Goal: Task Accomplishment & Management: Complete application form

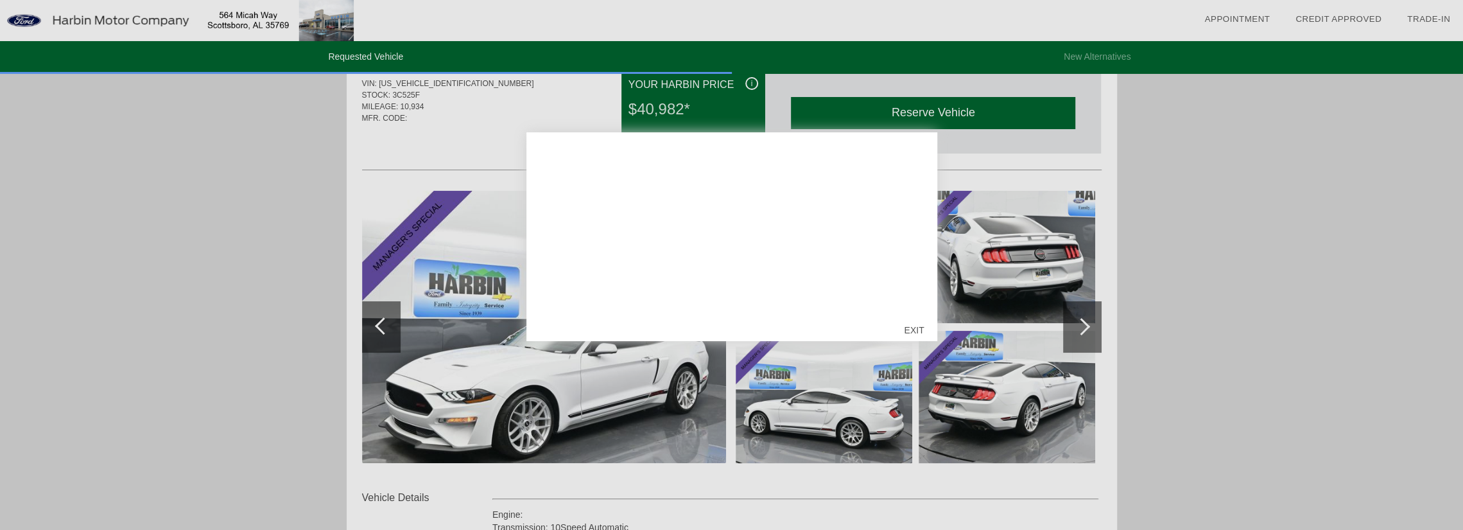
scroll to position [128, 0]
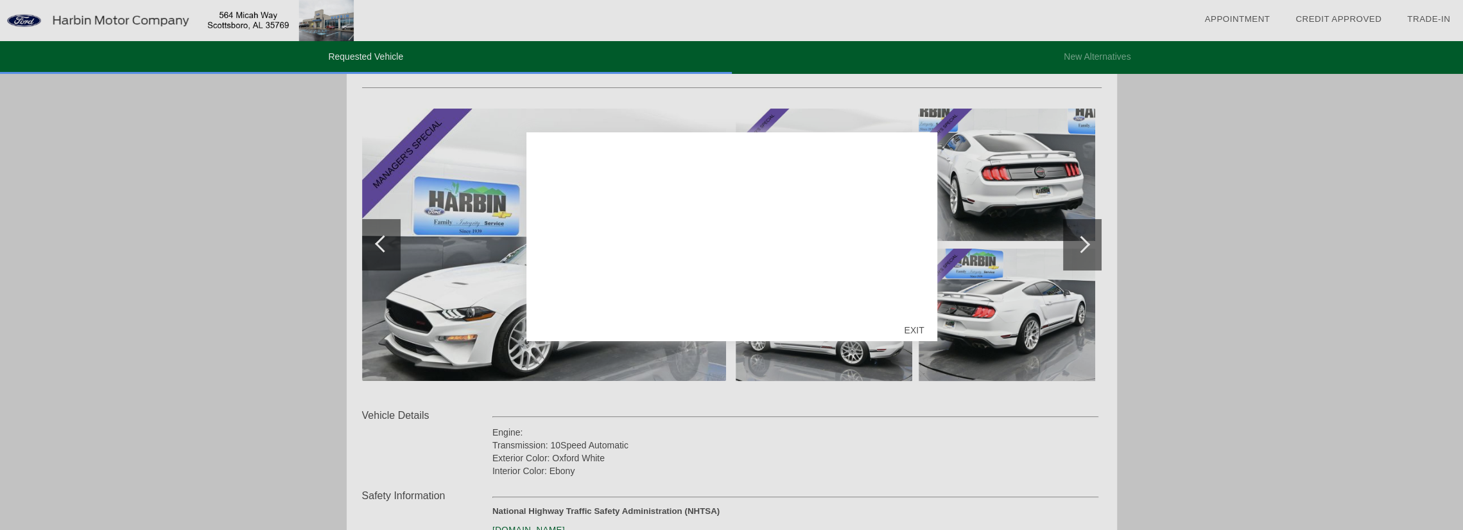
click at [909, 331] on div "EXIT" at bounding box center [914, 330] width 46 height 39
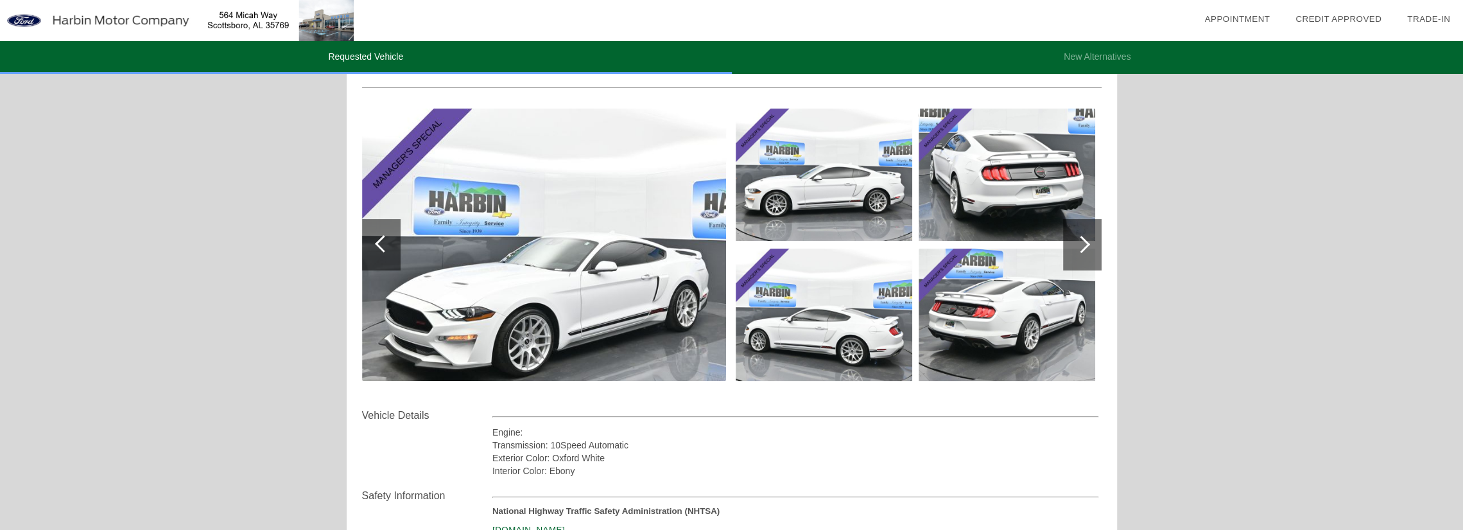
click at [591, 329] on img at bounding box center [544, 245] width 364 height 272
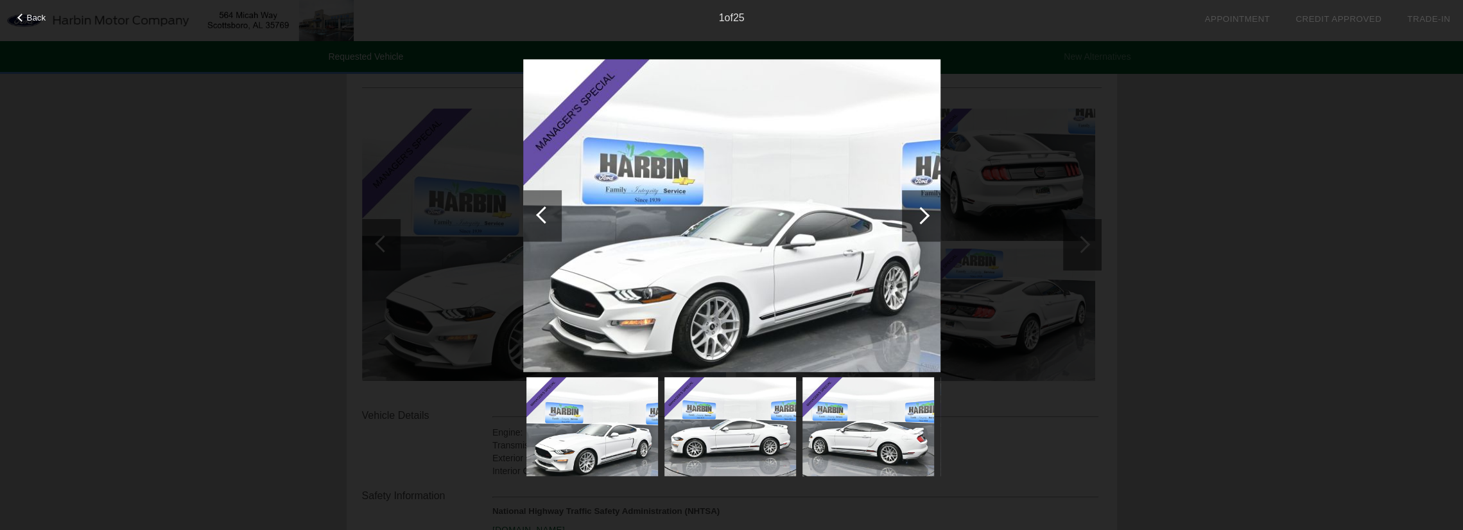
click at [922, 222] on div at bounding box center [920, 215] width 17 height 17
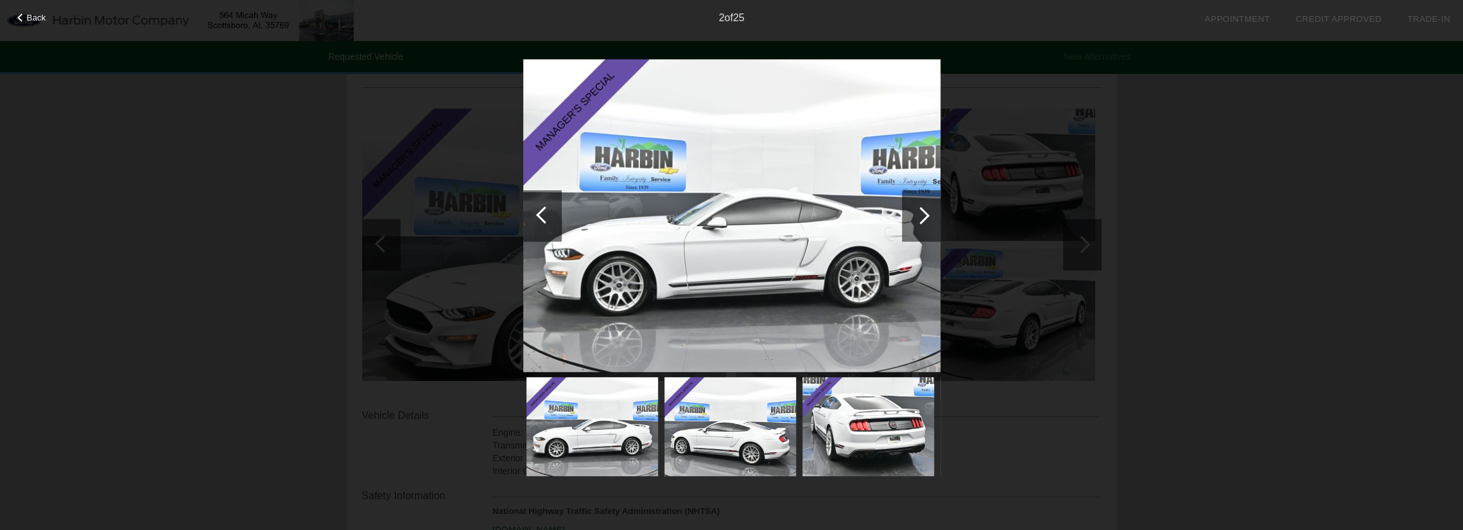
click at [921, 222] on div at bounding box center [920, 215] width 17 height 17
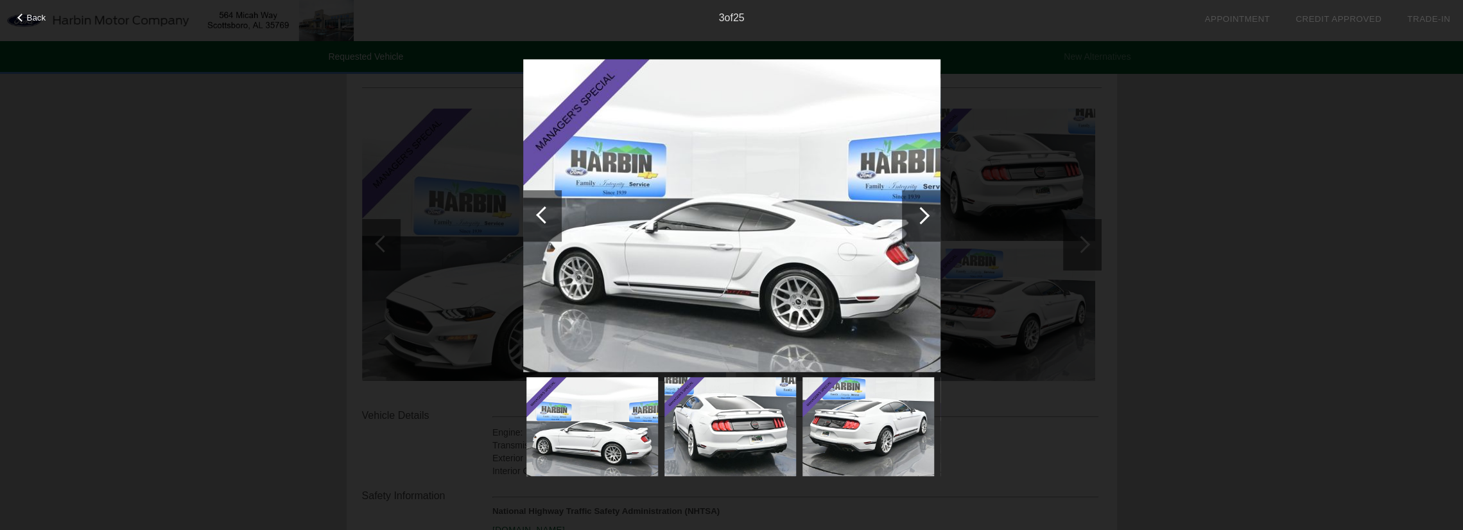
click at [919, 222] on div at bounding box center [920, 215] width 17 height 17
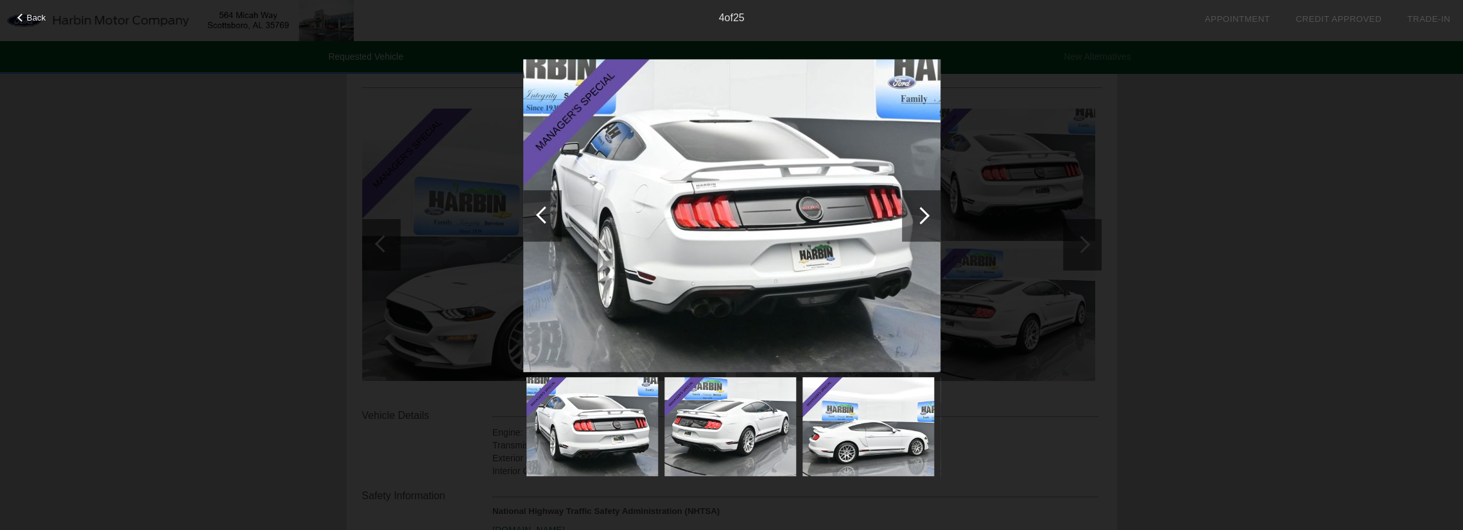
click at [918, 230] on div at bounding box center [921, 215] width 39 height 51
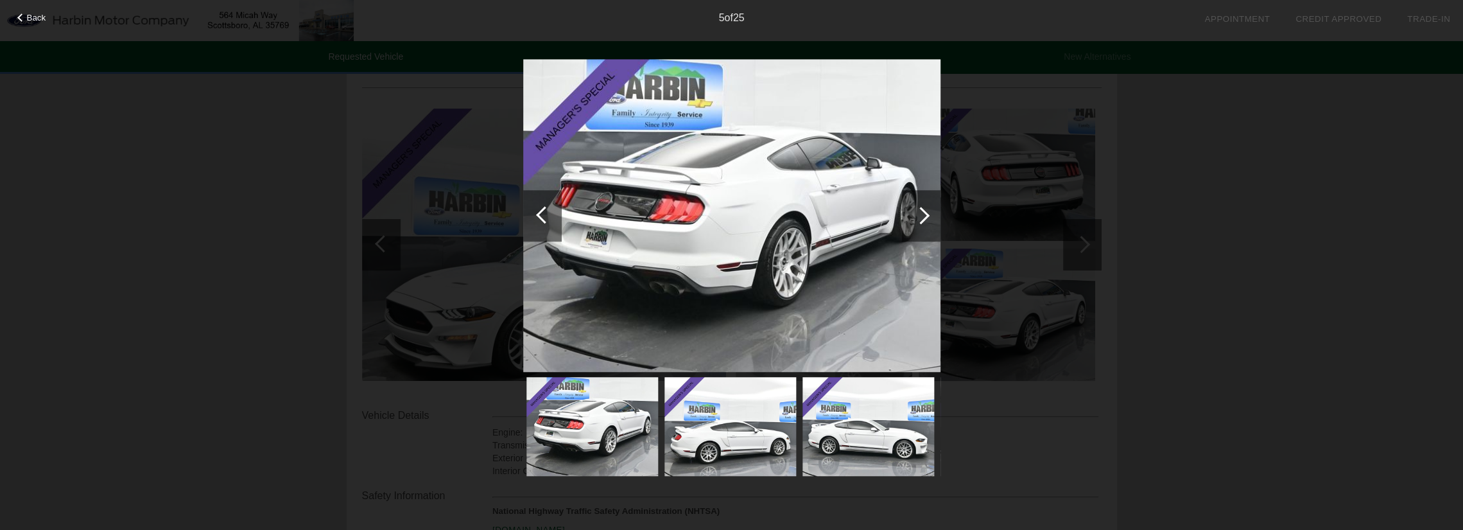
click at [926, 218] on div at bounding box center [921, 215] width 39 height 51
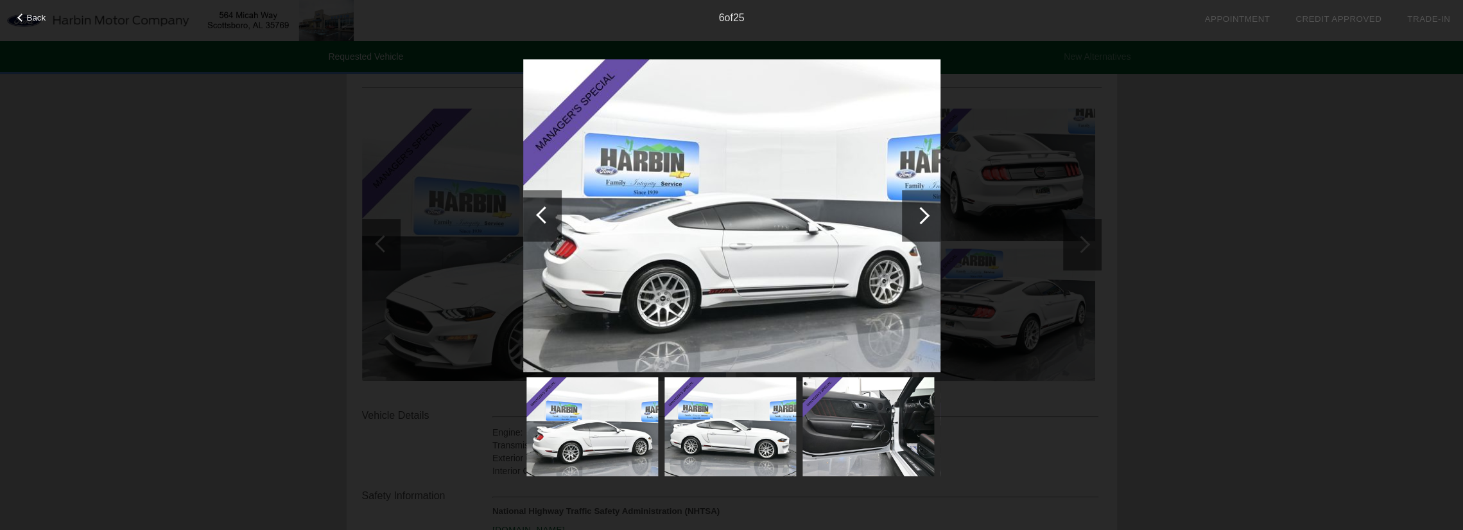
click at [926, 218] on div at bounding box center [921, 215] width 39 height 51
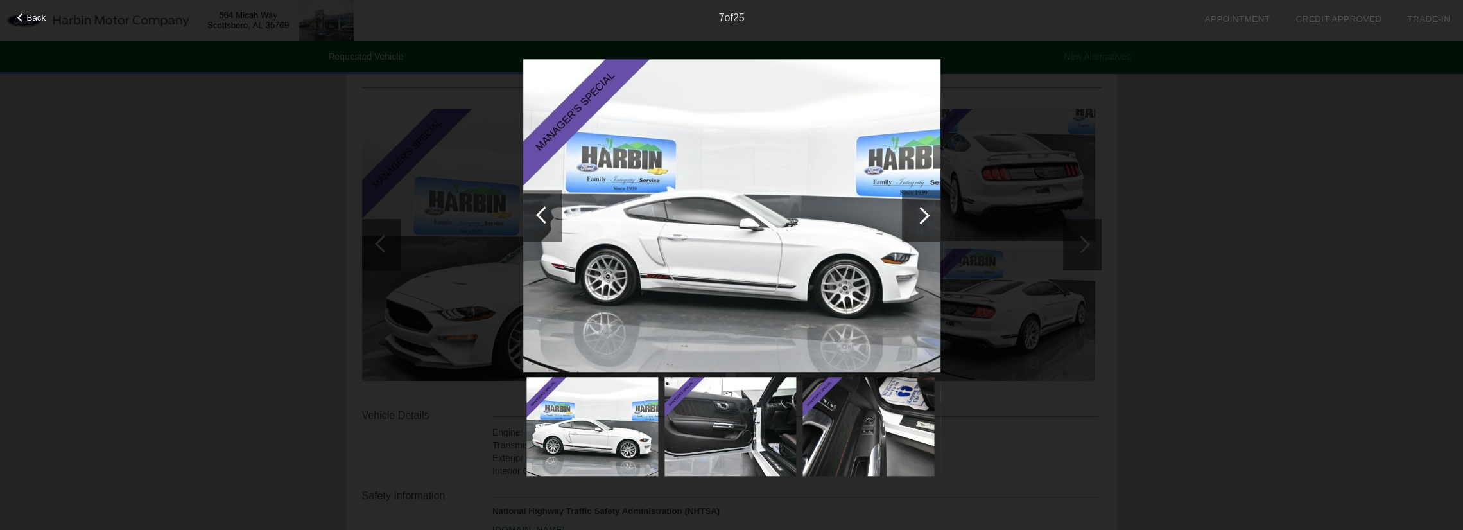
click at [926, 218] on div at bounding box center [921, 215] width 39 height 51
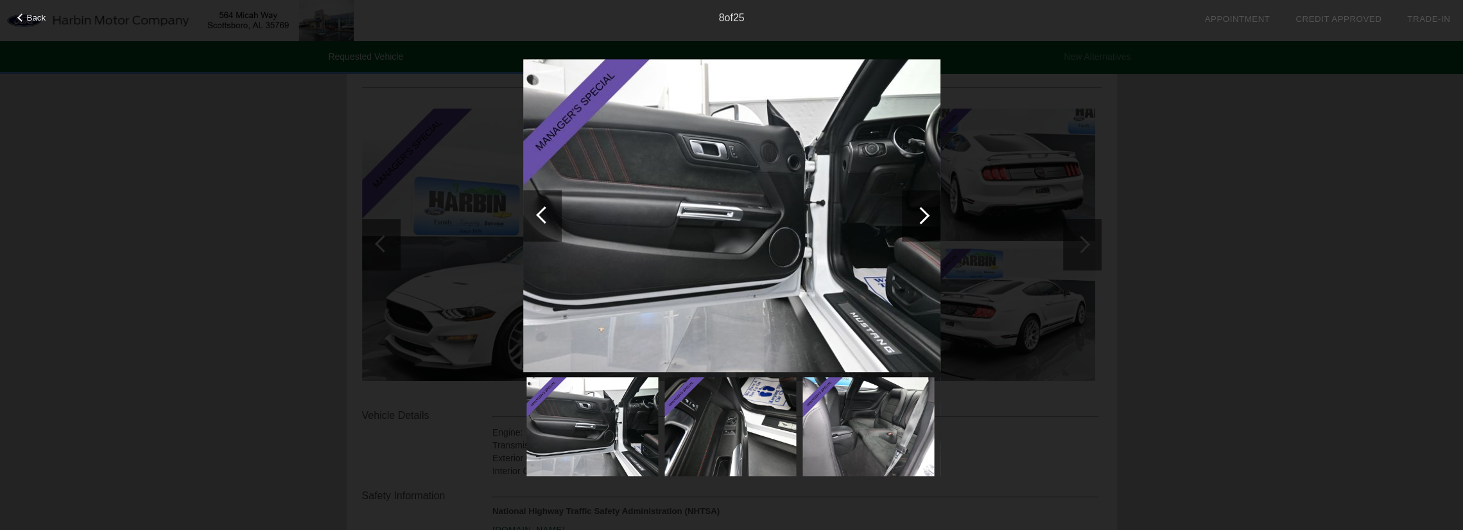
click at [926, 218] on div at bounding box center [921, 215] width 39 height 51
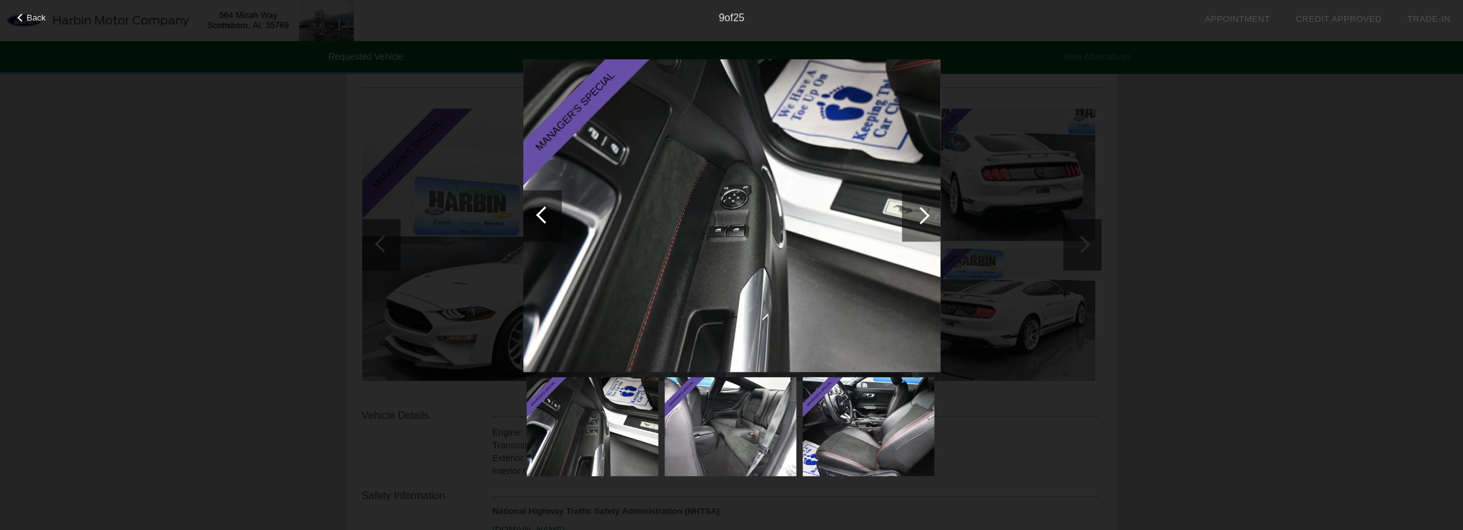
click at [926, 218] on div at bounding box center [921, 215] width 39 height 51
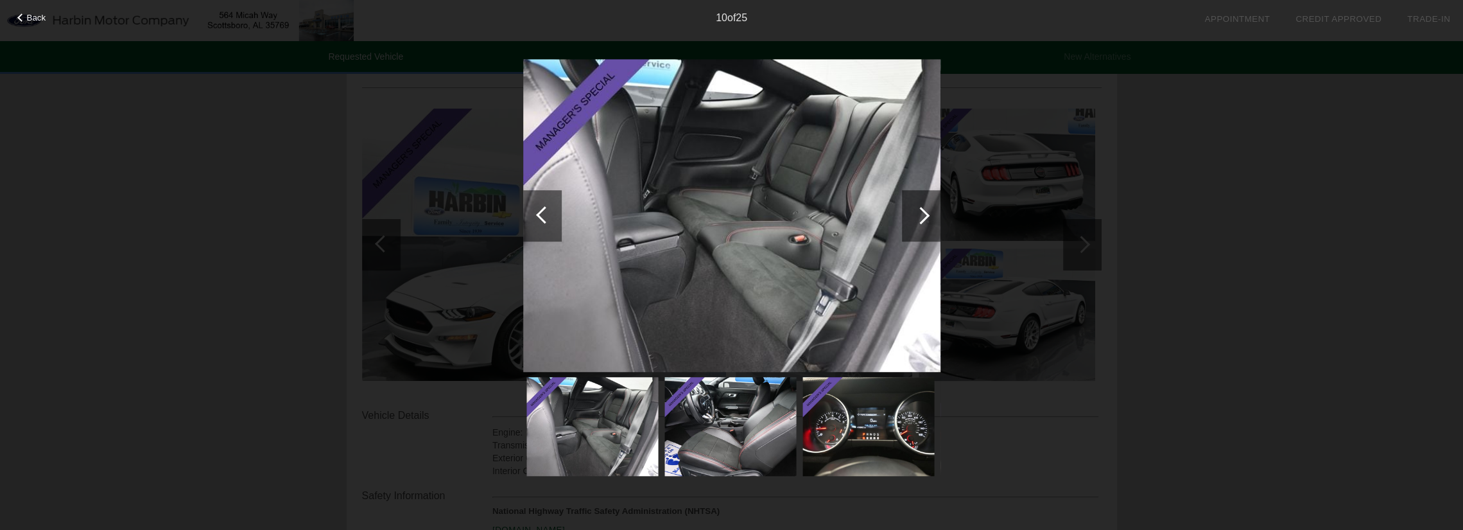
click at [923, 218] on div at bounding box center [920, 215] width 17 height 17
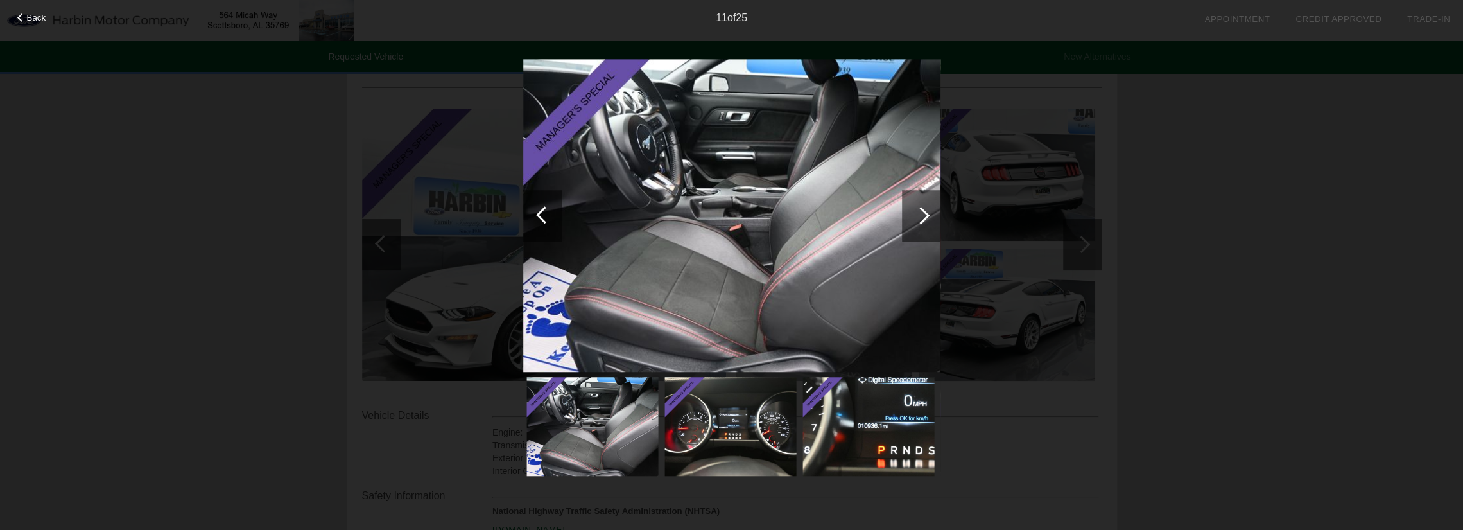
click at [921, 214] on div at bounding box center [920, 215] width 17 height 17
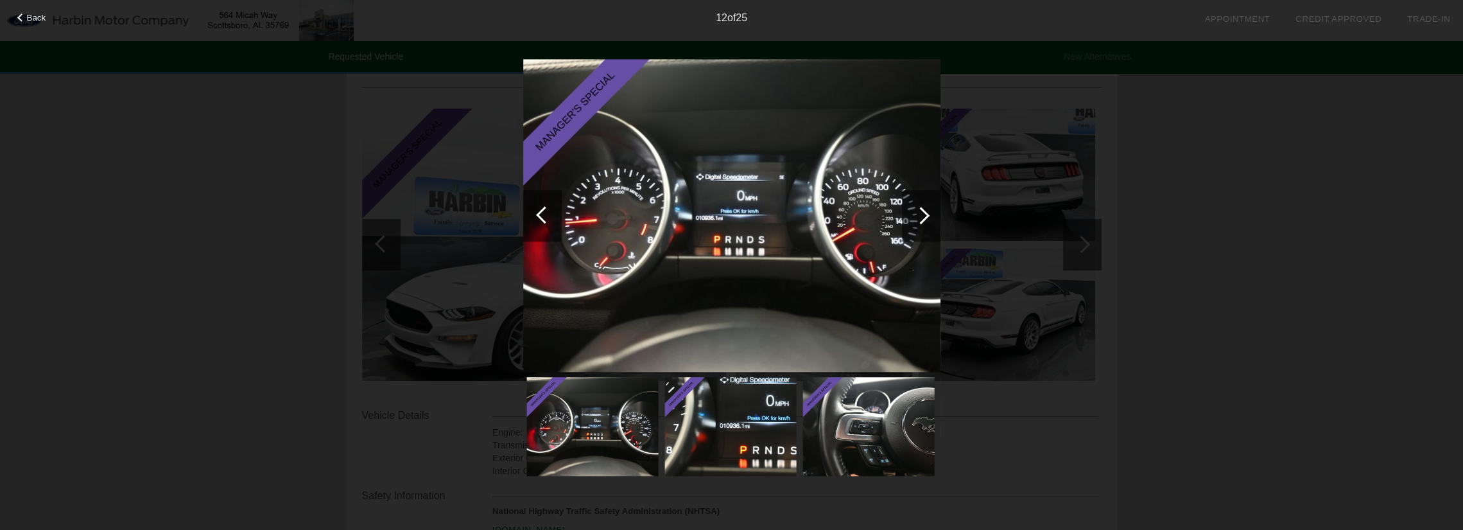
click at [1175, 167] on div "Back 12 of 25" at bounding box center [731, 265] width 1463 height 530
click at [926, 215] on div at bounding box center [920, 215] width 17 height 17
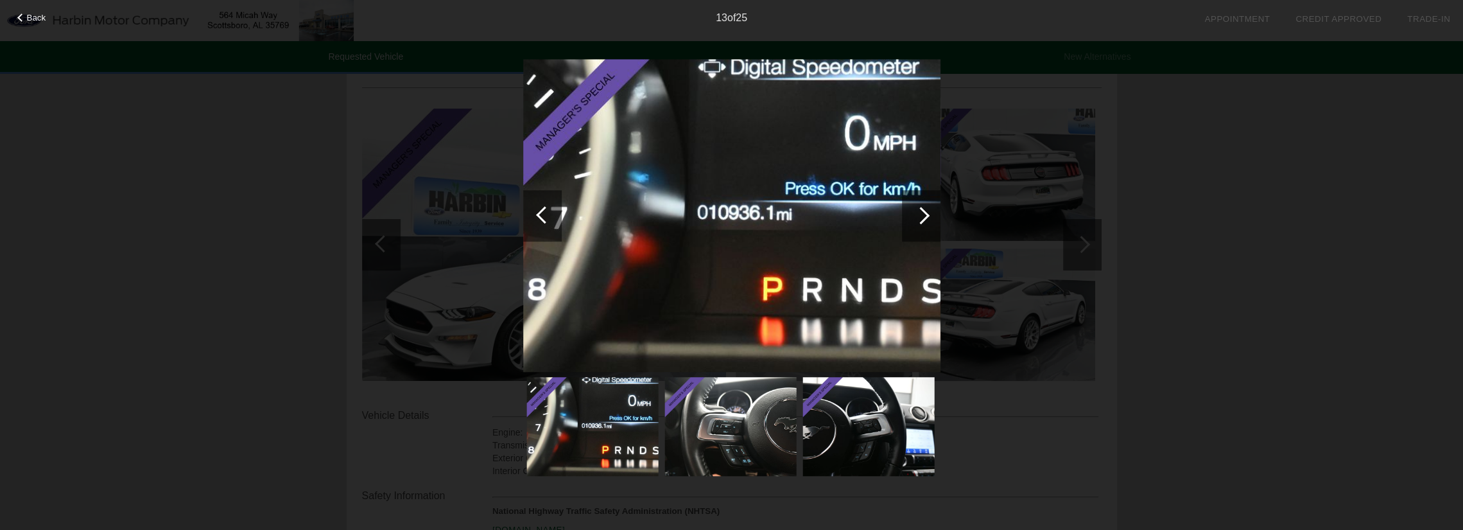
click at [926, 215] on div at bounding box center [920, 215] width 17 height 17
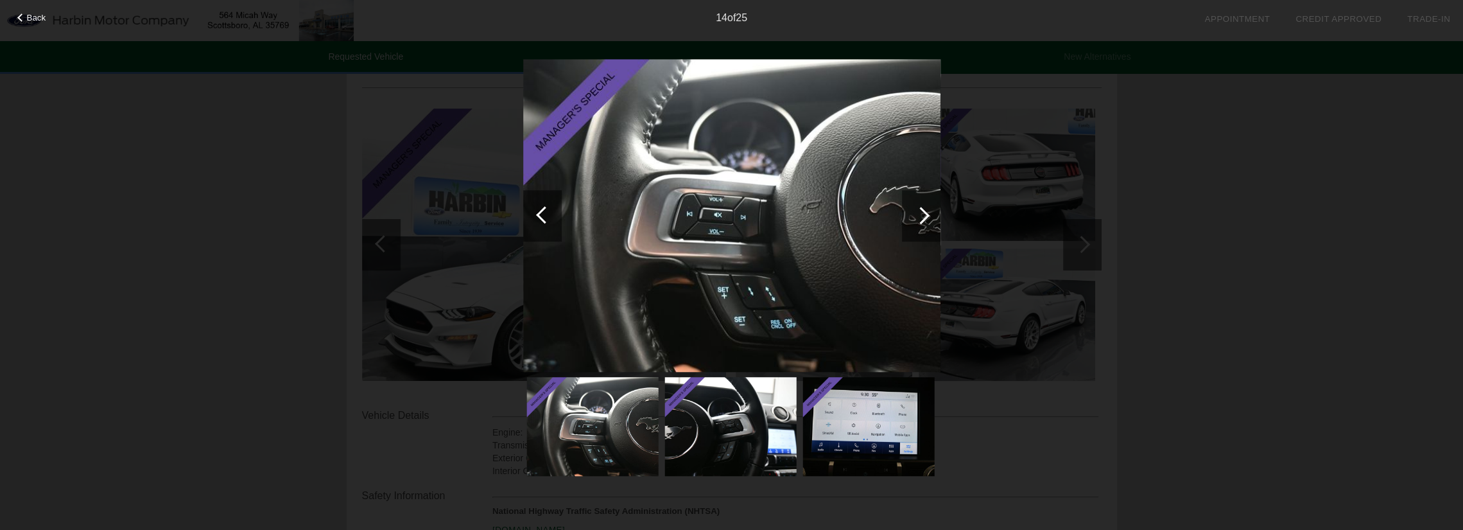
click at [926, 215] on div at bounding box center [920, 215] width 17 height 17
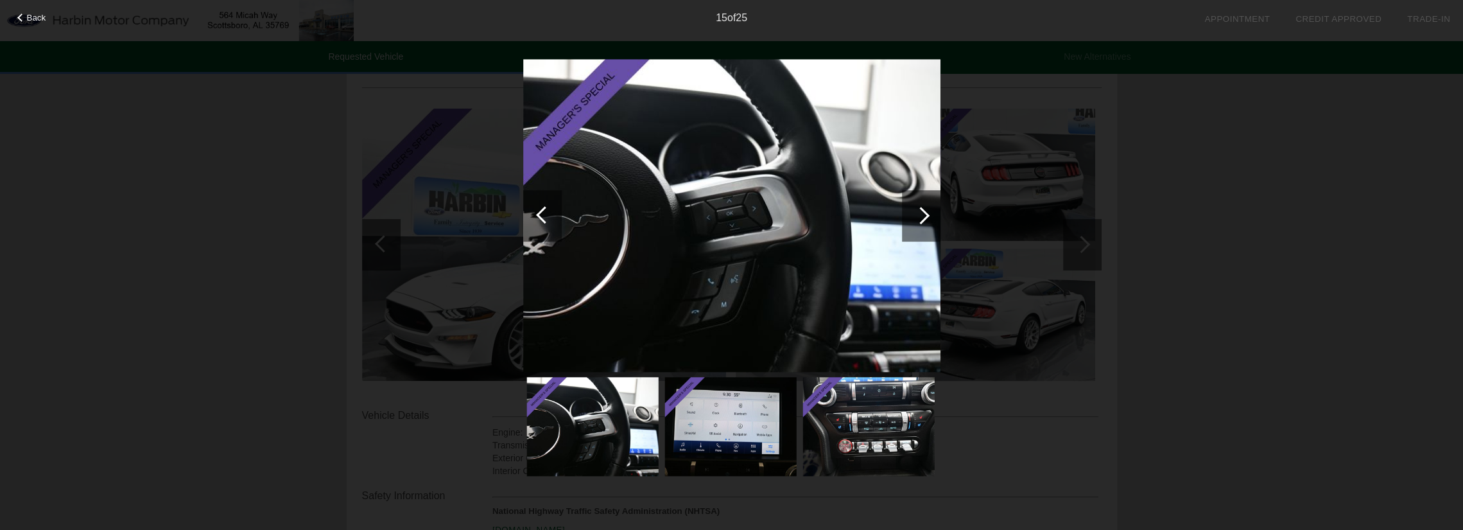
click at [926, 215] on div at bounding box center [920, 215] width 17 height 17
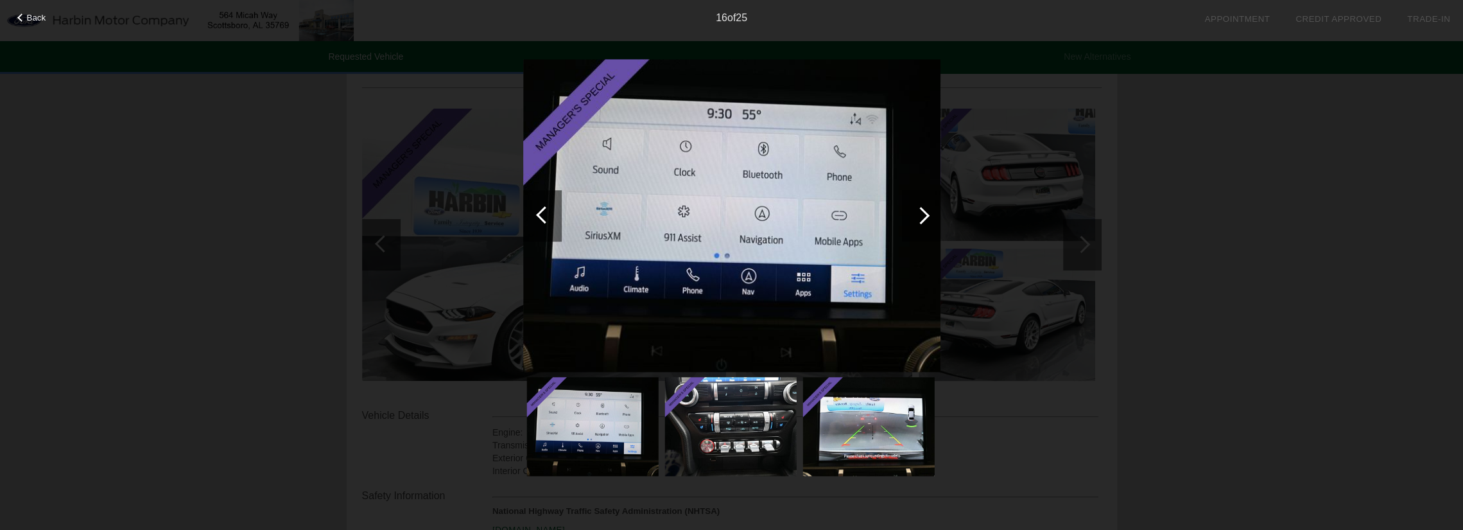
click at [926, 215] on div at bounding box center [920, 215] width 17 height 17
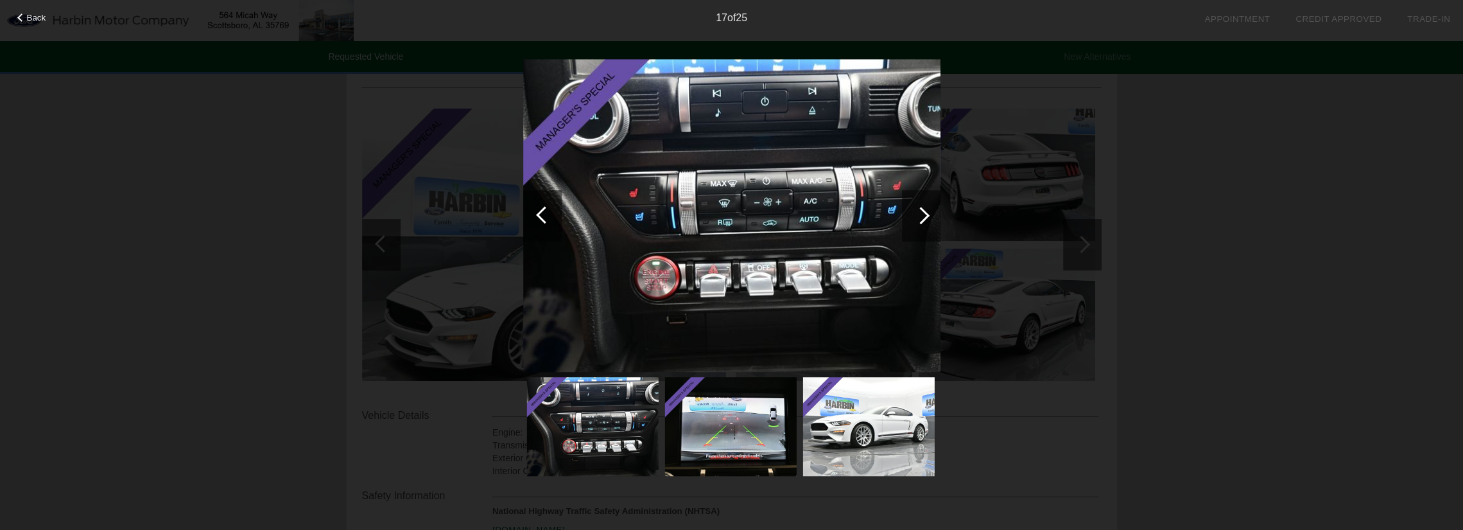
click at [926, 215] on div at bounding box center [920, 215] width 17 height 17
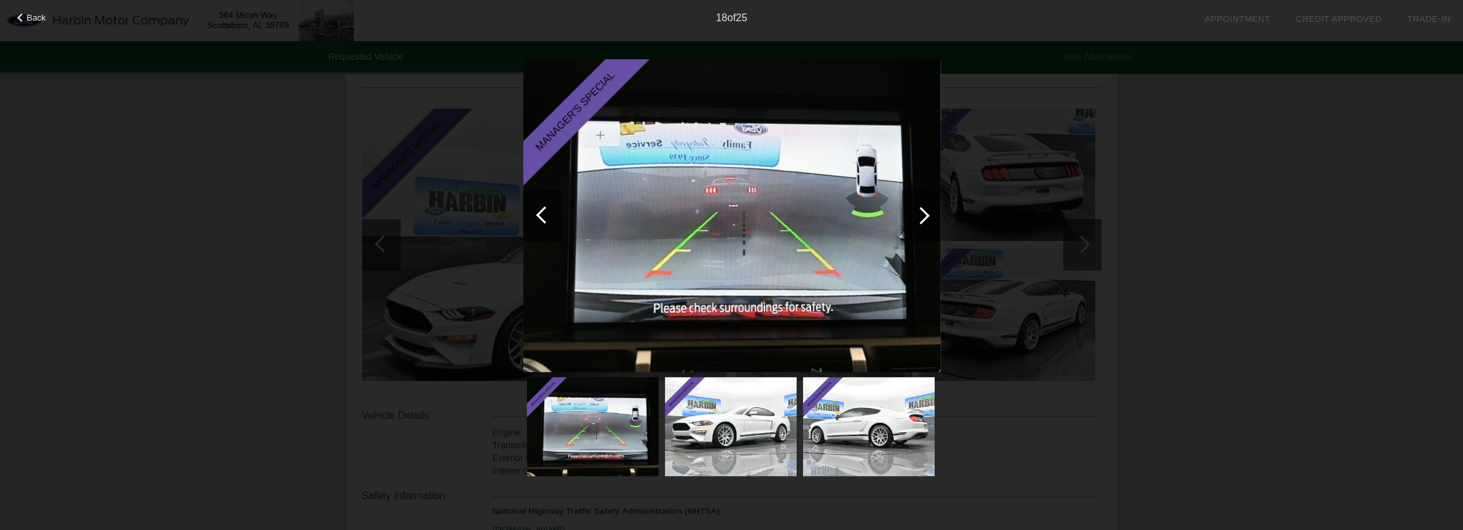
click at [926, 215] on div at bounding box center [920, 215] width 17 height 17
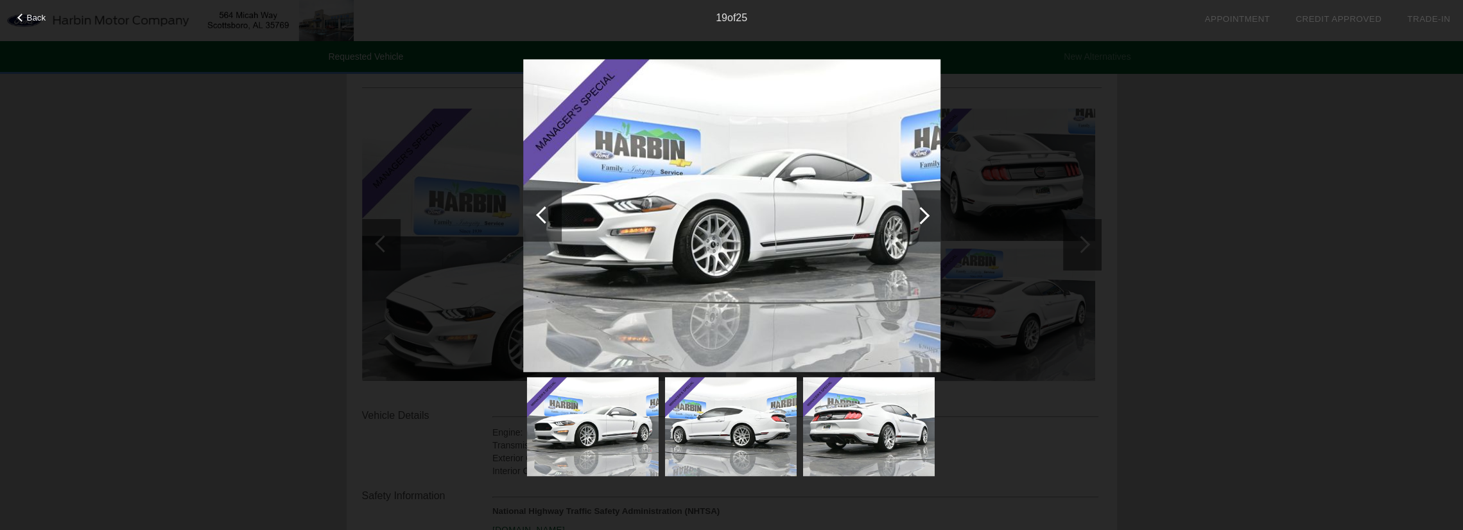
click at [926, 215] on div at bounding box center [920, 215] width 17 height 17
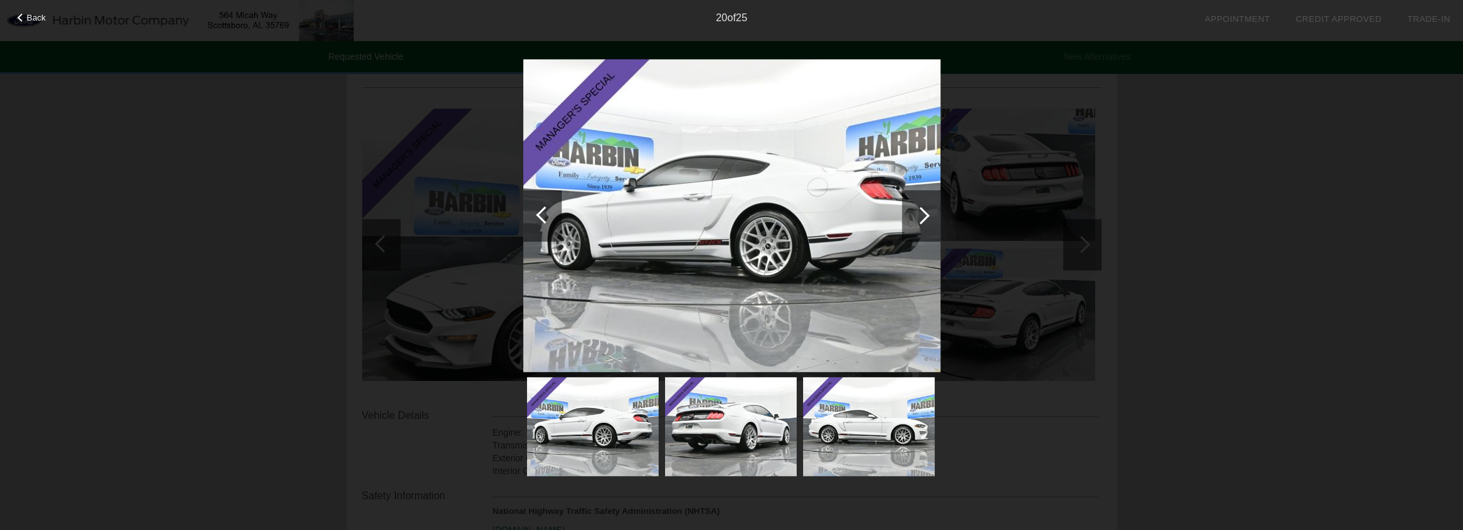
click at [926, 215] on div at bounding box center [920, 215] width 17 height 17
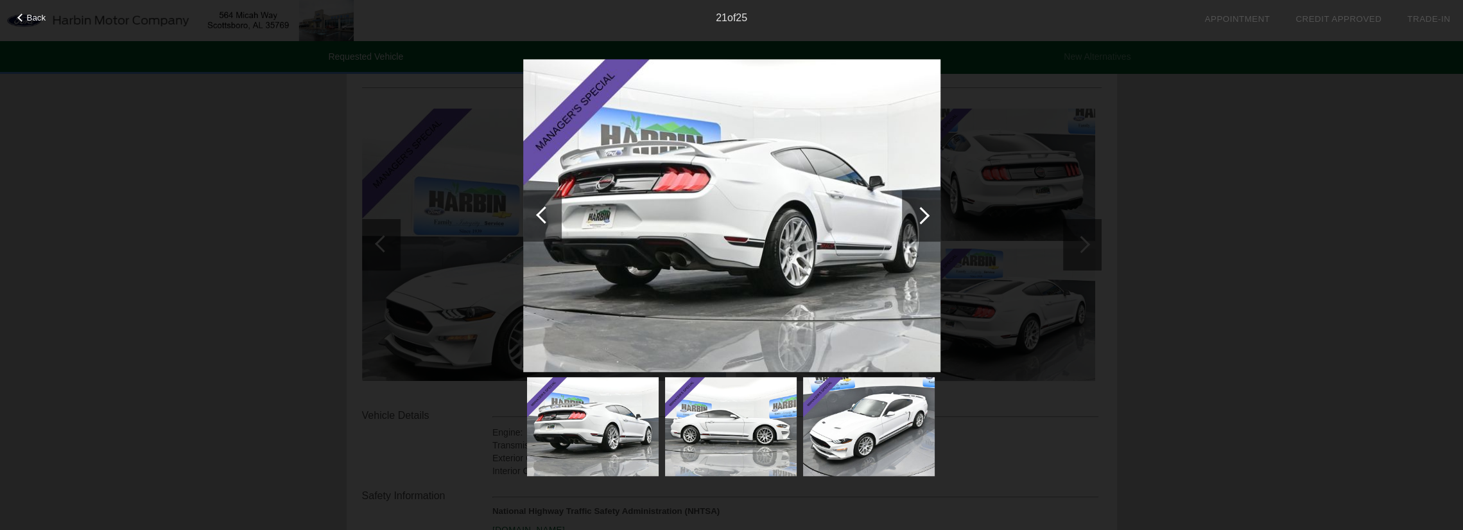
click at [926, 215] on div at bounding box center [920, 215] width 17 height 17
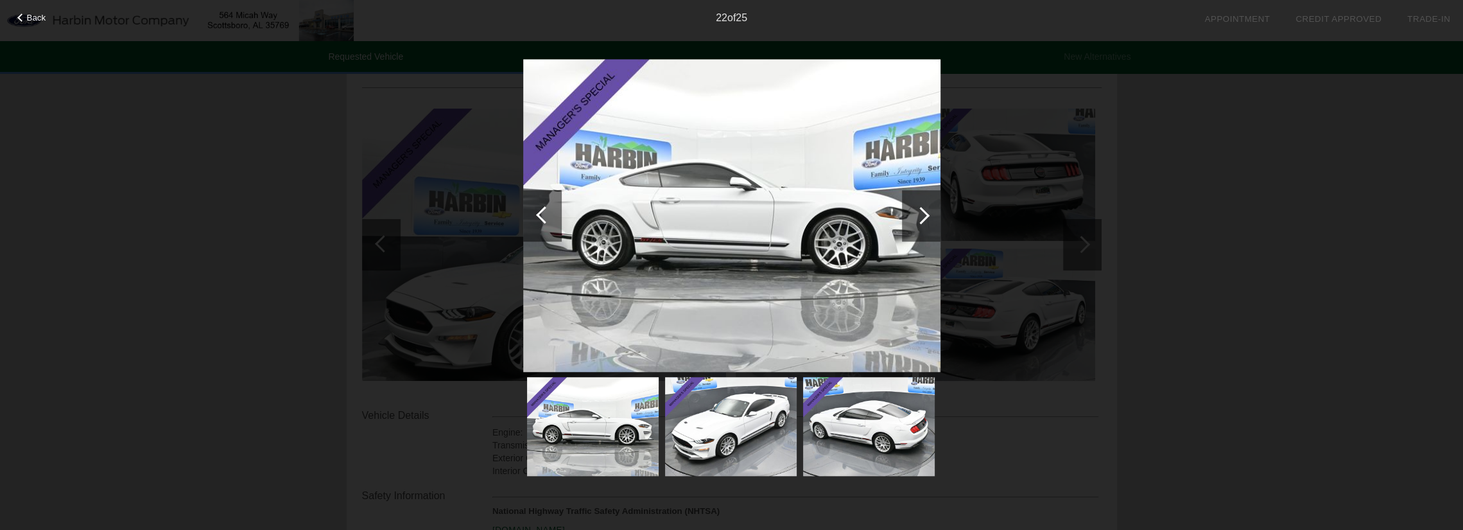
click at [723, 432] on img at bounding box center [731, 426] width 132 height 99
click at [709, 439] on img at bounding box center [731, 426] width 132 height 99
click at [605, 421] on img at bounding box center [592, 426] width 132 height 99
click at [537, 227] on div at bounding box center [542, 215] width 39 height 51
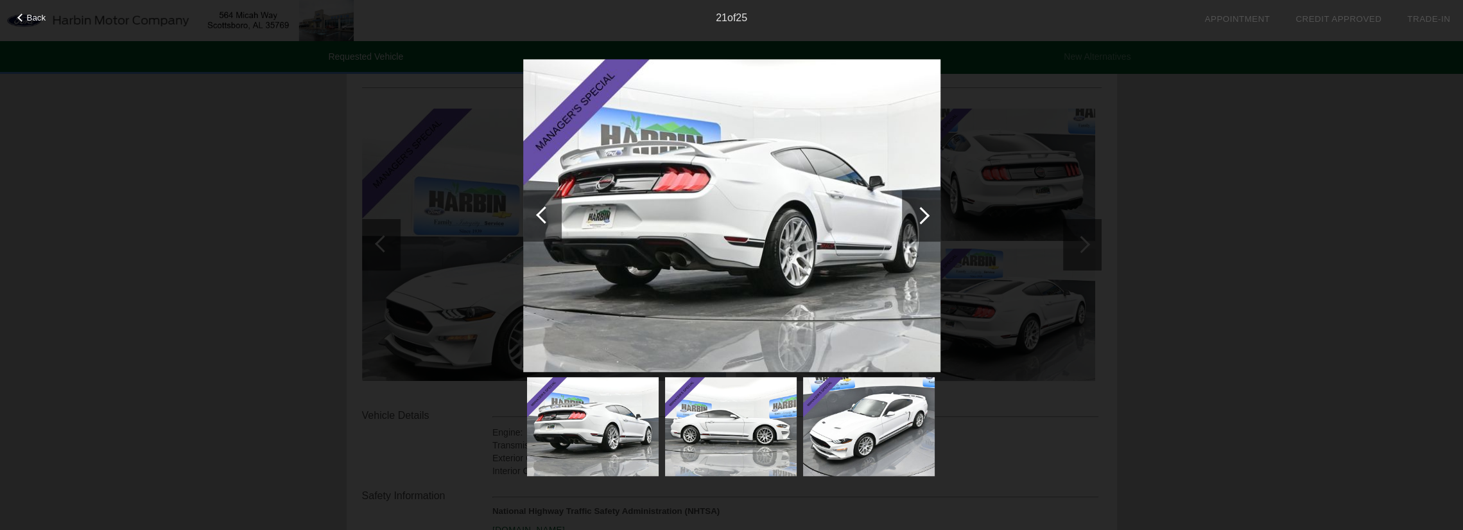
click at [917, 215] on div at bounding box center [920, 215] width 17 height 17
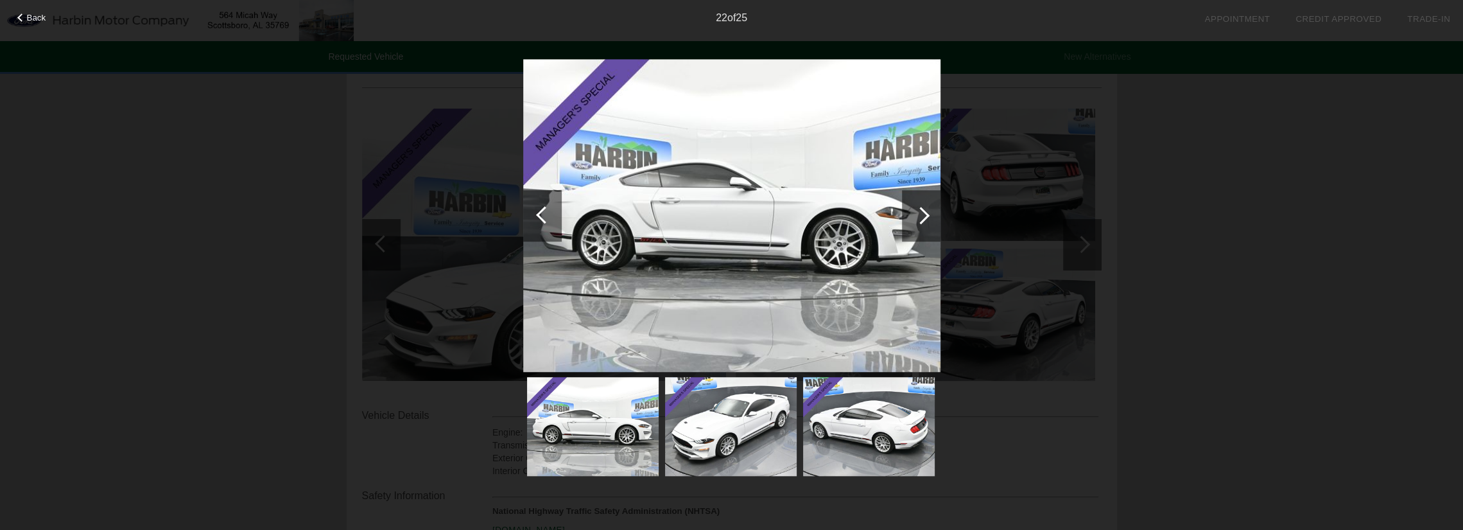
click at [918, 214] on div at bounding box center [920, 215] width 17 height 17
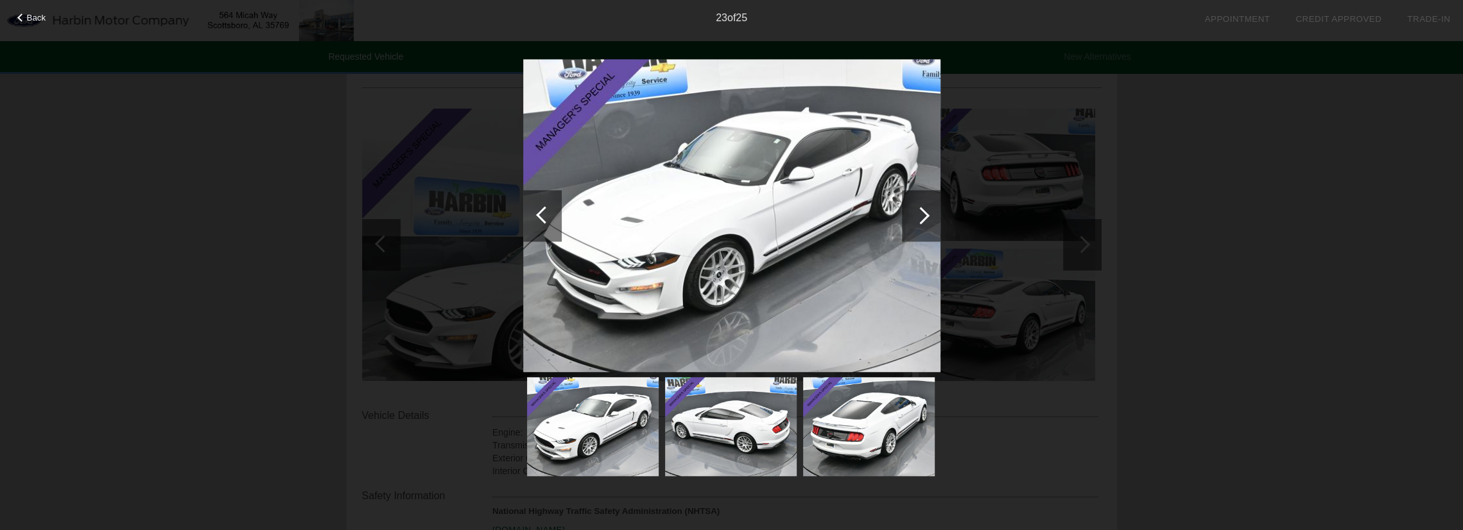
click at [922, 215] on div at bounding box center [920, 215] width 17 height 17
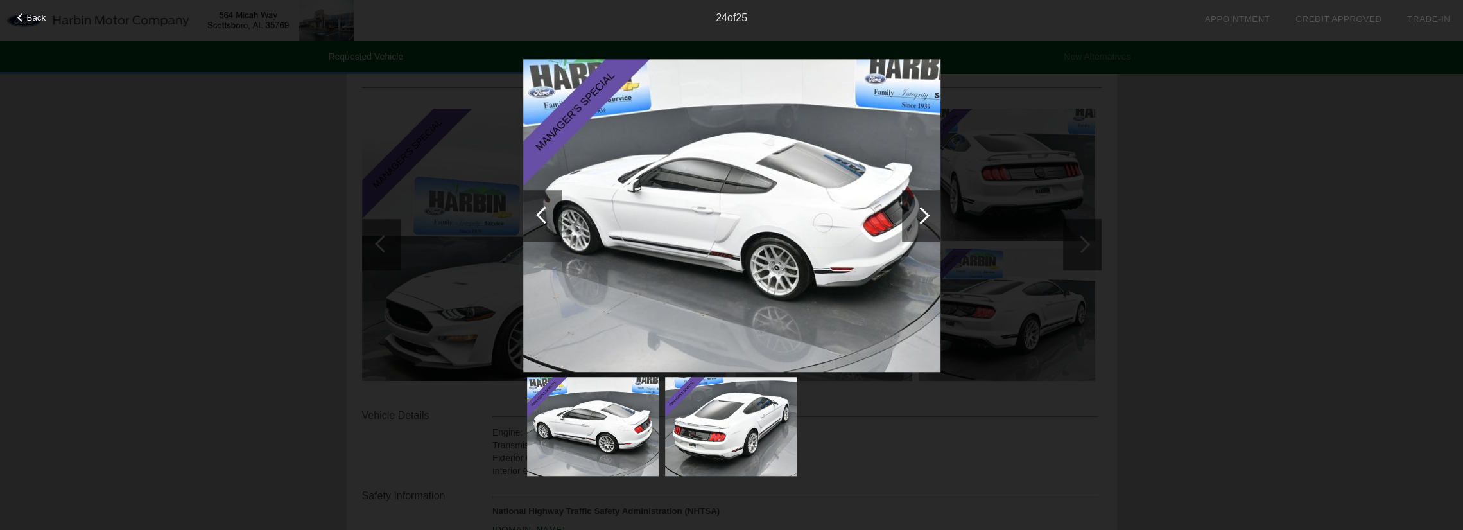
click at [915, 218] on div at bounding box center [921, 215] width 39 height 51
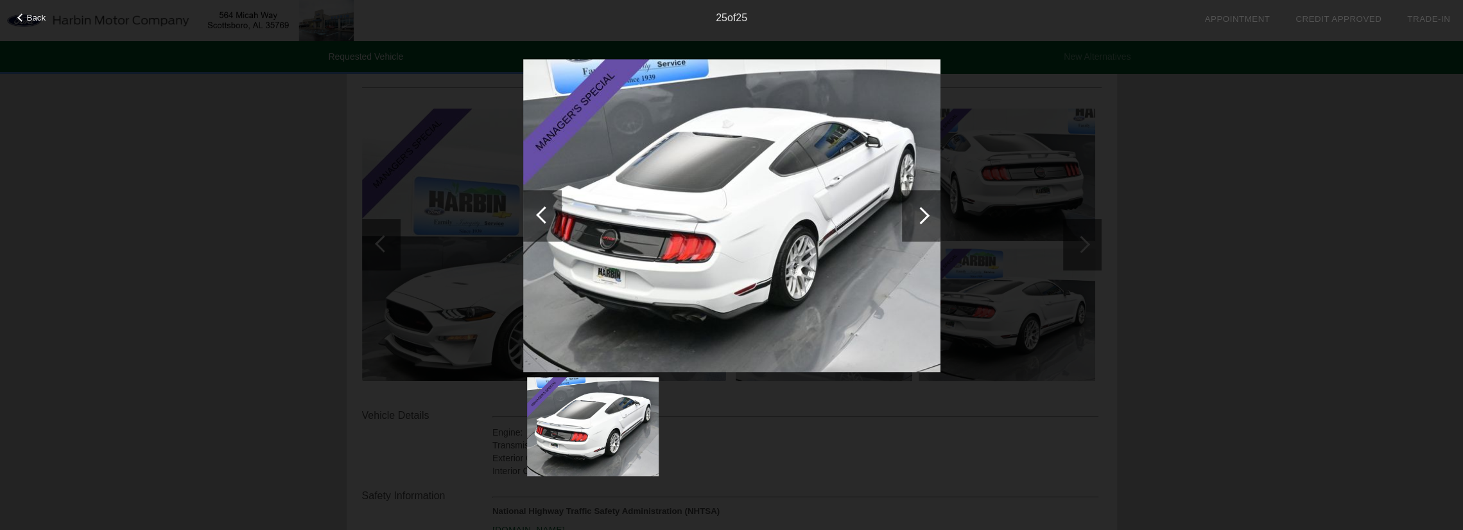
click at [913, 212] on div at bounding box center [921, 215] width 39 height 51
click at [912, 211] on div at bounding box center [921, 215] width 39 height 51
click at [1261, 198] on div "Back 25 of 25" at bounding box center [731, 265] width 1463 height 530
click at [1000, 264] on div "Back 25 of 25" at bounding box center [731, 265] width 1463 height 530
